Goal: Use online tool/utility

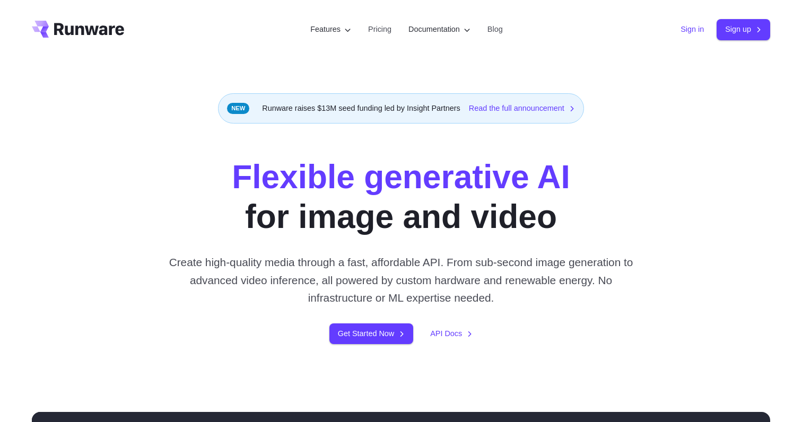
click at [684, 30] on link "Sign in" at bounding box center [692, 29] width 23 height 12
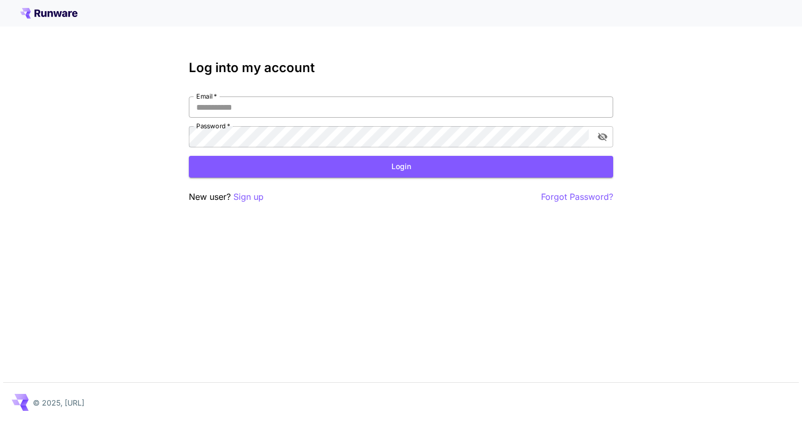
click at [252, 106] on input "Email   *" at bounding box center [401, 107] width 424 height 21
type input "**********"
click button "Login" at bounding box center [401, 167] width 424 height 22
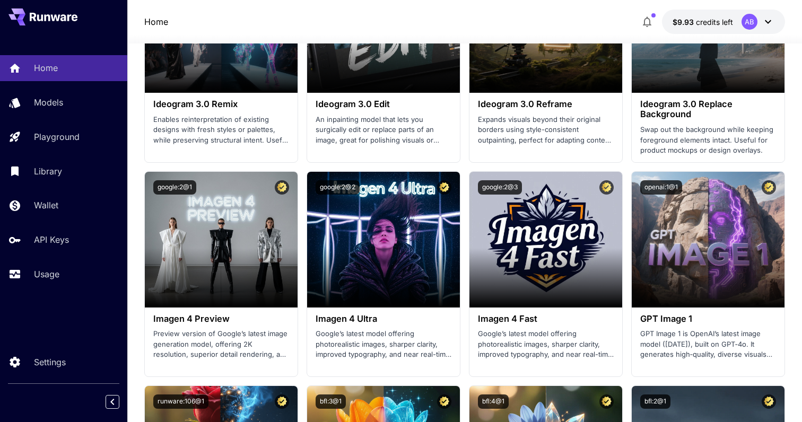
scroll to position [2232, 0]
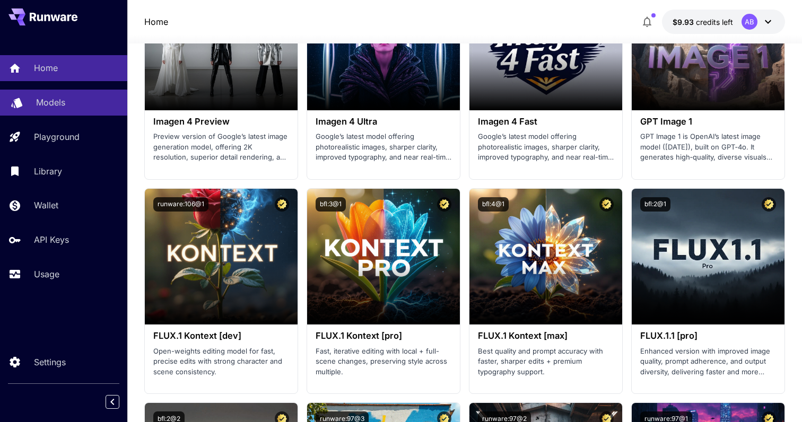
click at [43, 94] on link "Models" at bounding box center [63, 103] width 127 height 26
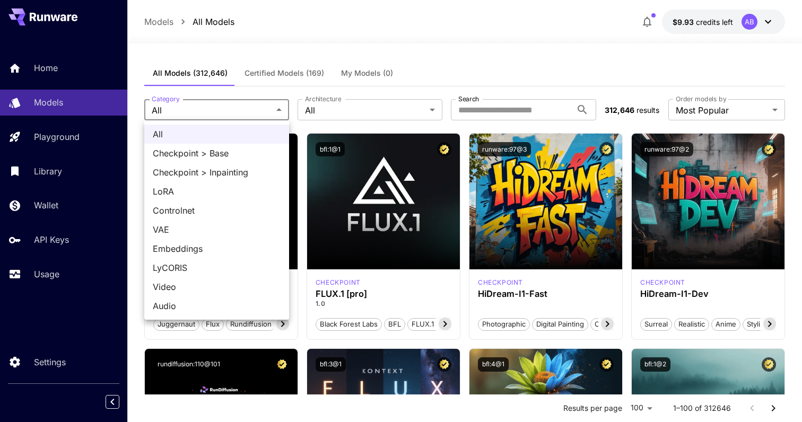
click at [91, 142] on div at bounding box center [401, 211] width 802 height 422
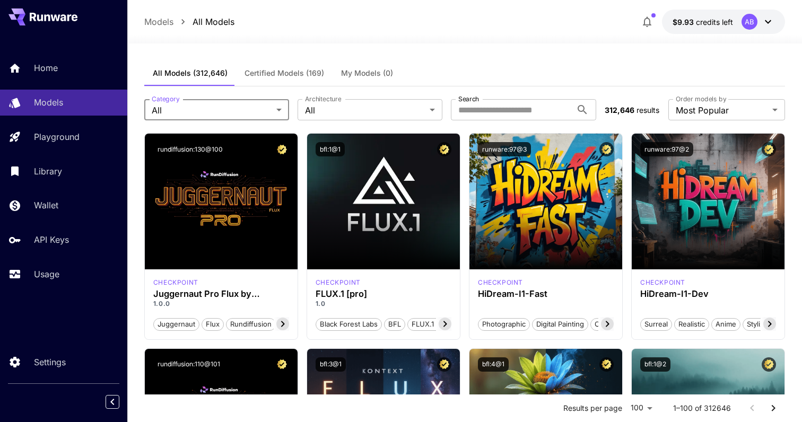
click at [91, 142] on div "All Checkpoint > Base Checkpoint > Inpainting LoRA Controlnet VAE Embeddings Ly…" at bounding box center [401, 211] width 802 height 422
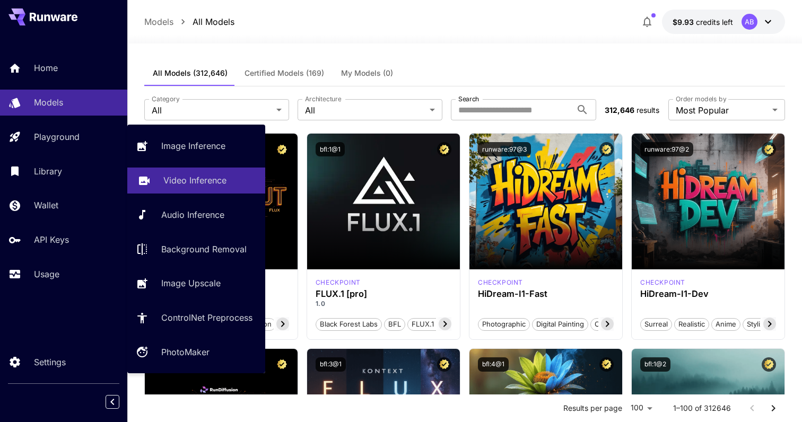
click at [220, 186] on p "Video Inference" at bounding box center [194, 180] width 63 height 13
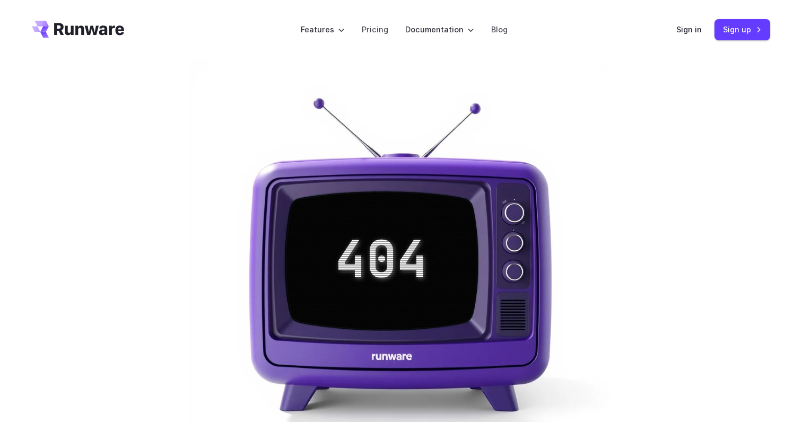
scroll to position [264, 0]
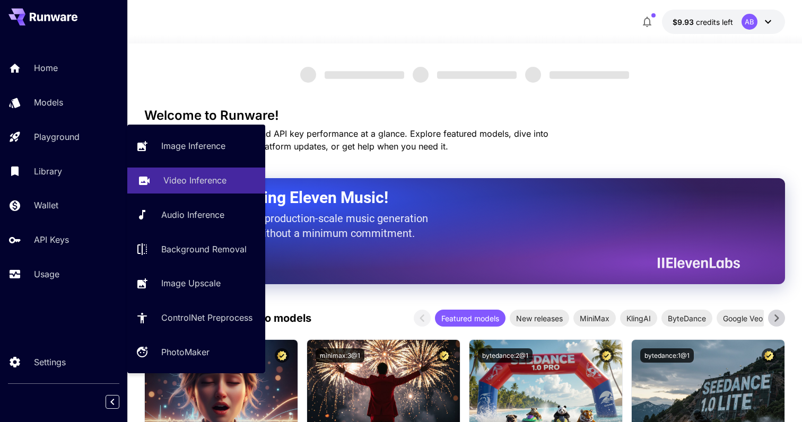
click at [213, 175] on p "Video Inference" at bounding box center [194, 180] width 63 height 13
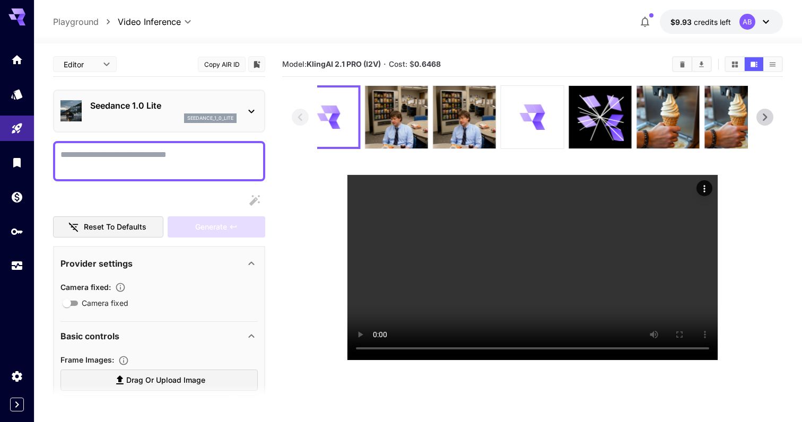
click at [152, 114] on div "seedance_1_0_lite" at bounding box center [163, 119] width 146 height 10
